Goal: Transaction & Acquisition: Purchase product/service

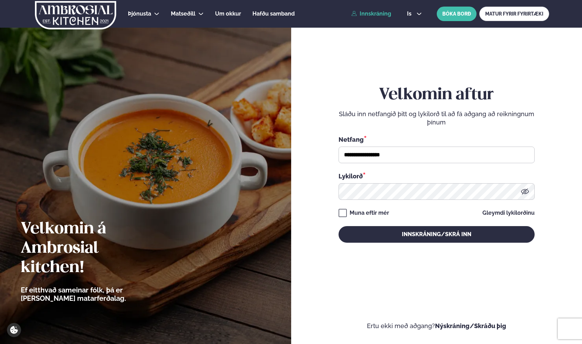
type input "**********"
click at [338, 226] on button "Innskráning/Skrá inn" at bounding box center [436, 234] width 196 height 17
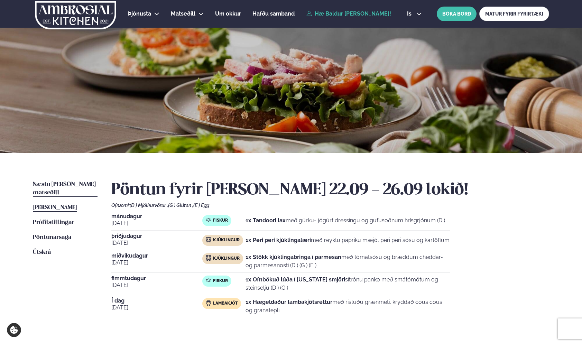
click at [63, 188] on link "Næstu [PERSON_NAME] matseðill Næsta vika" at bounding box center [65, 188] width 65 height 17
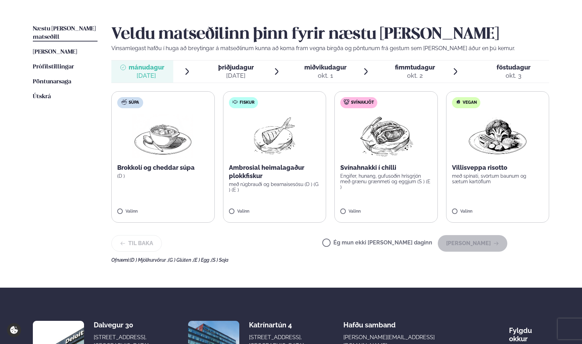
scroll to position [160, 0]
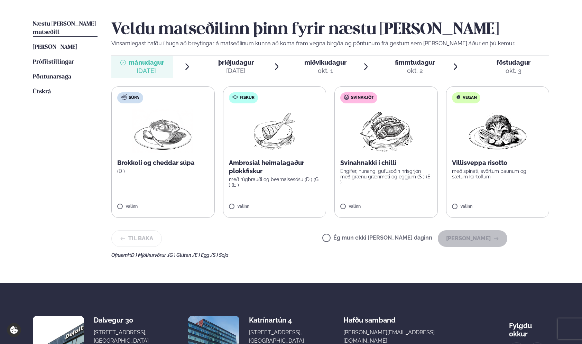
click at [245, 189] on label "Fiskur Ambrosial heimalagaður plokkfiskur með rúgbrauði og bearnaisesósu (D ) (…" at bounding box center [274, 151] width 103 height 131
click at [474, 241] on button "[PERSON_NAME]" at bounding box center [472, 238] width 69 height 17
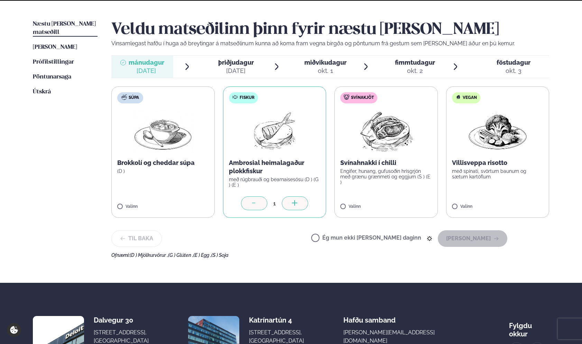
scroll to position [104, 0]
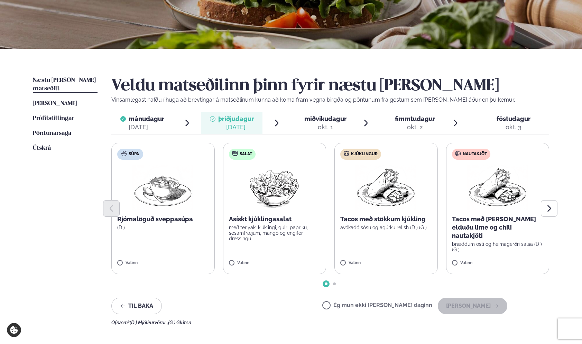
click at [478, 241] on p "bræddum osti og heimagerðri salsa (D ) (G )" at bounding box center [498, 246] width 92 height 11
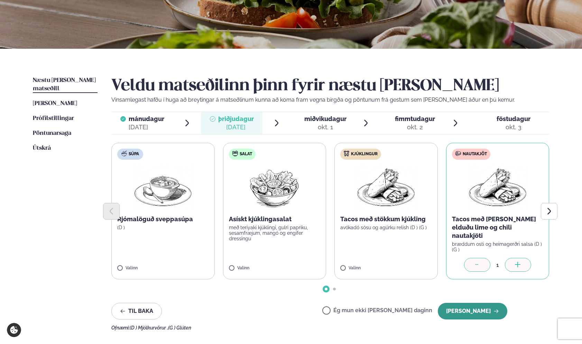
click at [478, 304] on button "[PERSON_NAME]" at bounding box center [472, 311] width 69 height 17
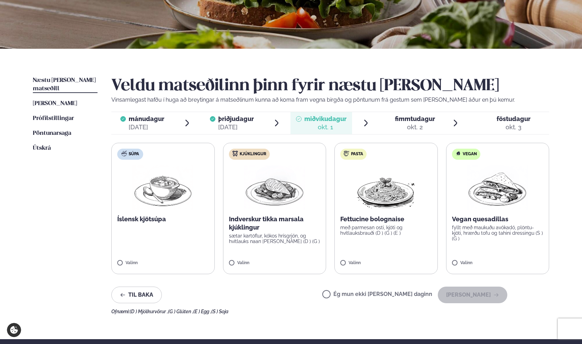
click at [255, 242] on p "sætar kartöflur, kókos hrísgrjón, og hvítlauks naan [PERSON_NAME] (D ) (G )" at bounding box center [275, 238] width 92 height 11
click at [467, 296] on button "[PERSON_NAME]" at bounding box center [472, 295] width 69 height 17
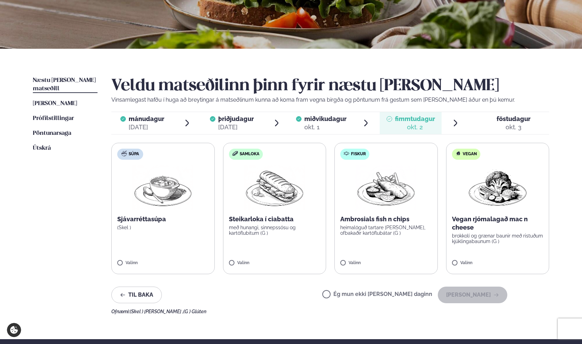
click at [360, 242] on label "Fiskur Ambrosials fish n chips heimalöguð tartare [PERSON_NAME], ofbakaðir kart…" at bounding box center [385, 208] width 103 height 131
click at [487, 290] on button "[PERSON_NAME]" at bounding box center [472, 295] width 69 height 17
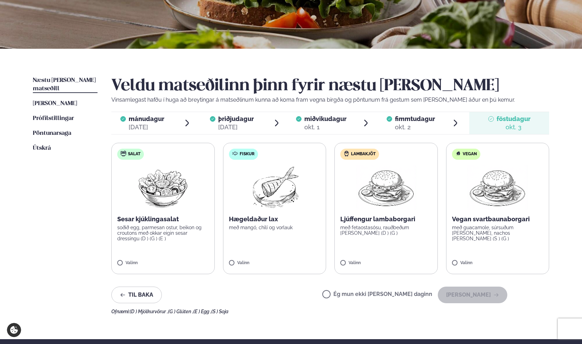
click at [282, 226] on p "með mangó, chilí og vorlauk" at bounding box center [275, 228] width 92 height 6
click at [461, 296] on button "[PERSON_NAME]" at bounding box center [472, 295] width 69 height 17
